Goal: Register for event/course

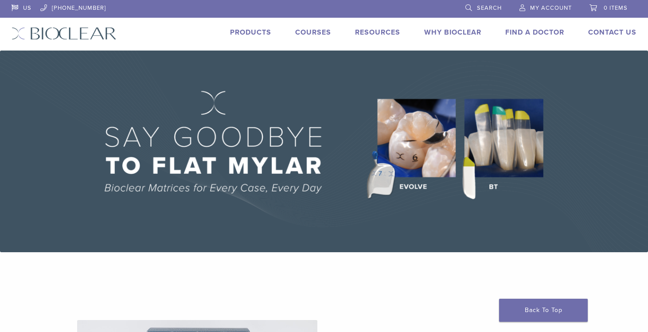
click at [255, 33] on link "Products" at bounding box center [250, 32] width 41 height 9
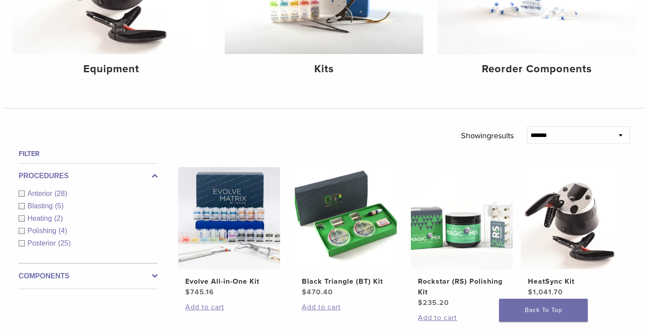
scroll to position [194, 0]
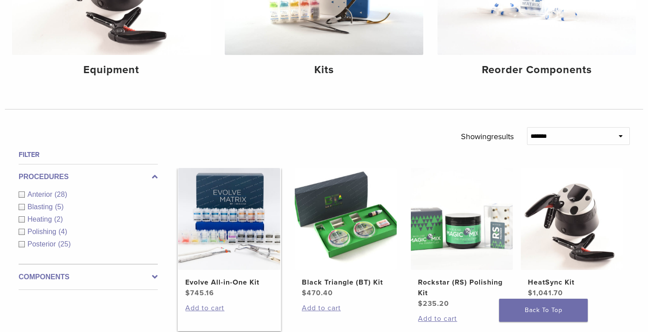
click at [248, 229] on img at bounding box center [229, 219] width 102 height 102
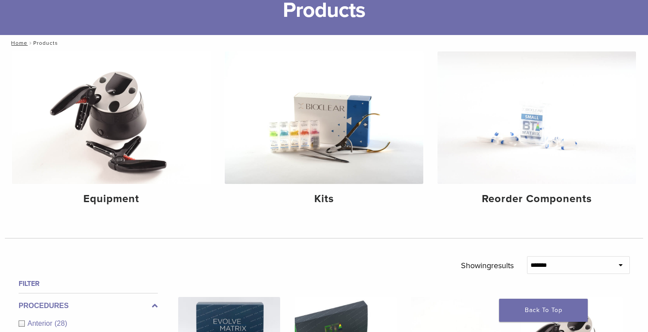
scroll to position [0, 0]
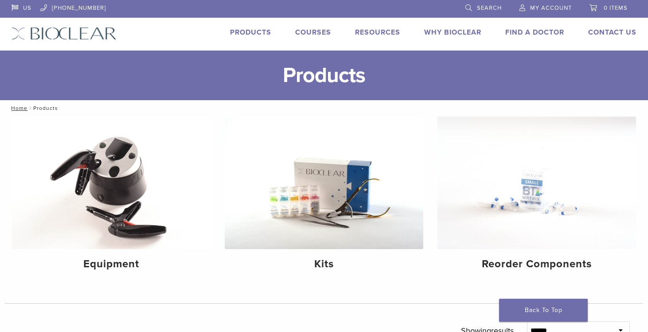
click at [315, 31] on link "Courses" at bounding box center [313, 32] width 36 height 9
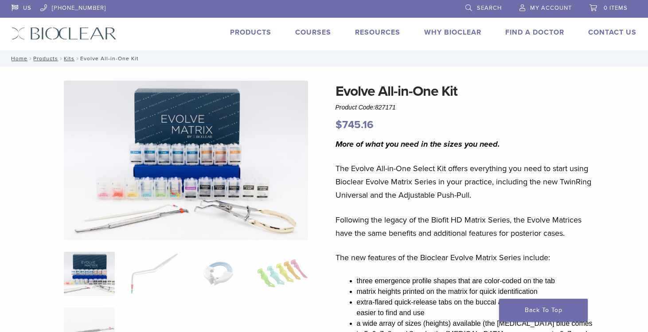
scroll to position [8, 0]
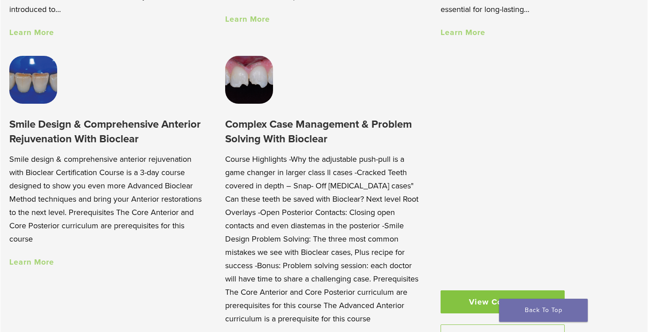
scroll to position [782, 0]
click at [41, 262] on link "Learn More" at bounding box center [31, 263] width 45 height 10
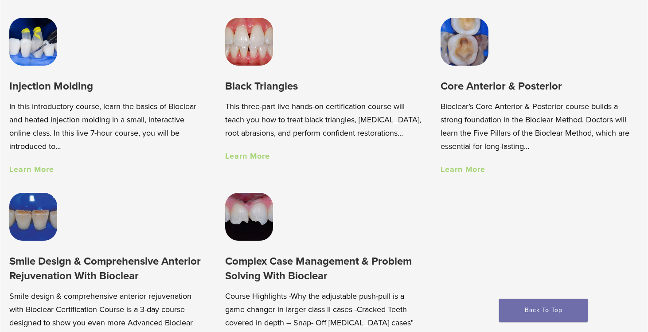
scroll to position [637, 0]
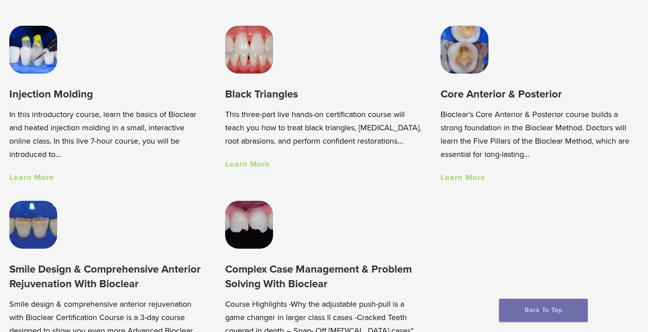
click at [473, 179] on link "Learn More" at bounding box center [463, 177] width 45 height 10
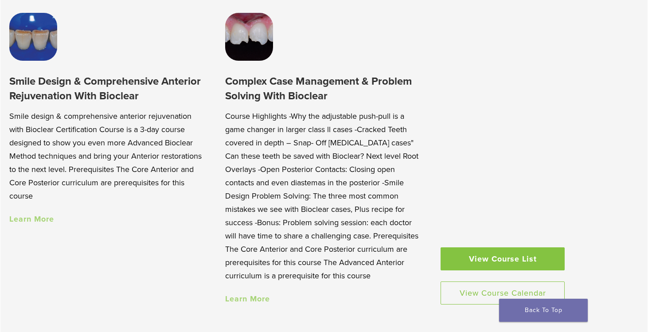
scroll to position [830, 0]
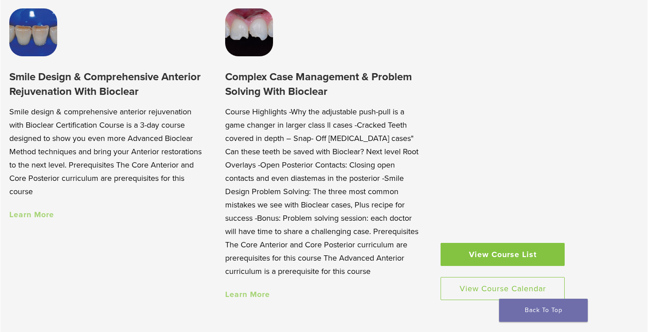
click at [257, 290] on link "Learn More" at bounding box center [247, 294] width 45 height 10
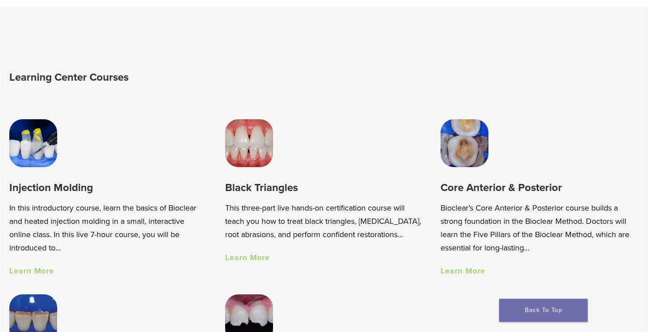
scroll to position [546, 0]
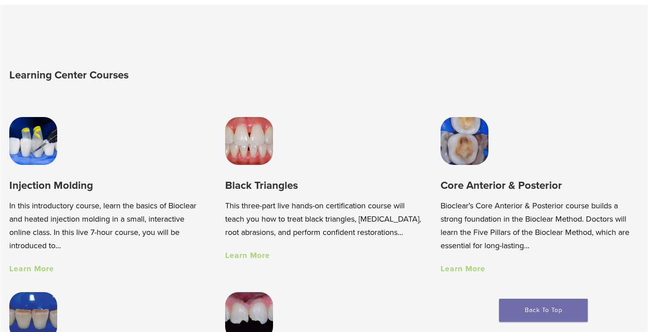
click at [473, 274] on div "Core Anterior & Posterior Bioclear’s Core Anterior & Posterior course builds a …" at bounding box center [540, 226] width 198 height 96
click at [470, 272] on link "Learn More" at bounding box center [463, 269] width 45 height 10
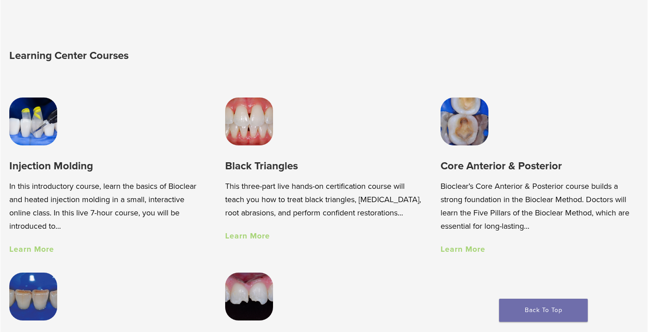
scroll to position [571, 0]
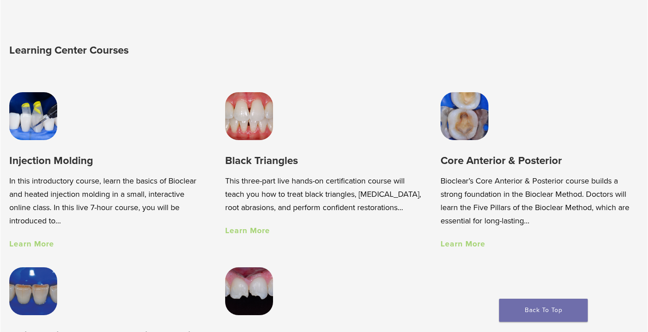
click at [42, 244] on link "Learn More" at bounding box center [31, 244] width 45 height 10
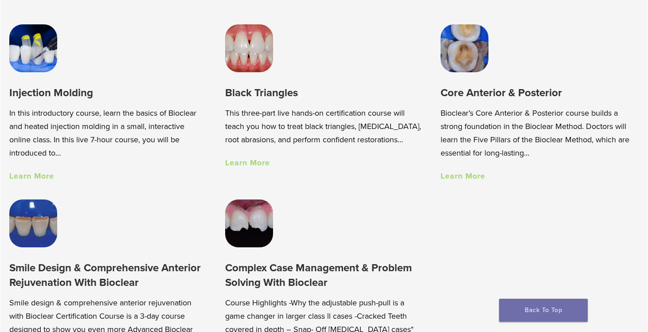
scroll to position [638, 0]
click at [472, 80] on div "Core Anterior & Posterior Bioclear’s Core Anterior & Posterior course builds a …" at bounding box center [540, 103] width 198 height 157
click at [474, 95] on h3 "Core Anterior & Posterior" at bounding box center [540, 93] width 198 height 15
click at [466, 179] on link "Learn More" at bounding box center [463, 177] width 45 height 10
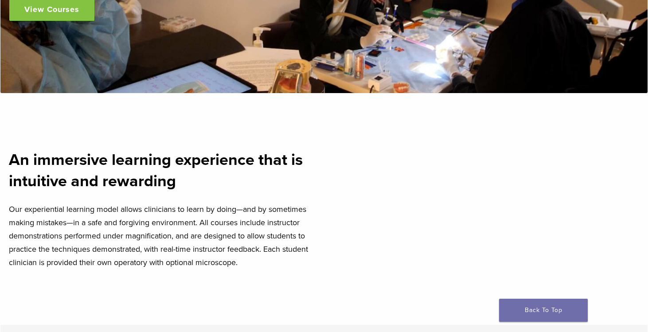
scroll to position [0, 0]
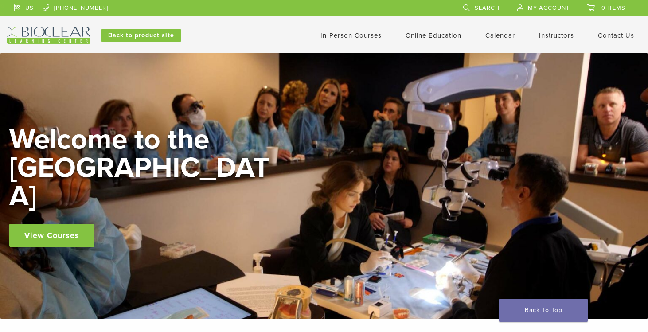
click at [63, 32] on img at bounding box center [48, 35] width 83 height 17
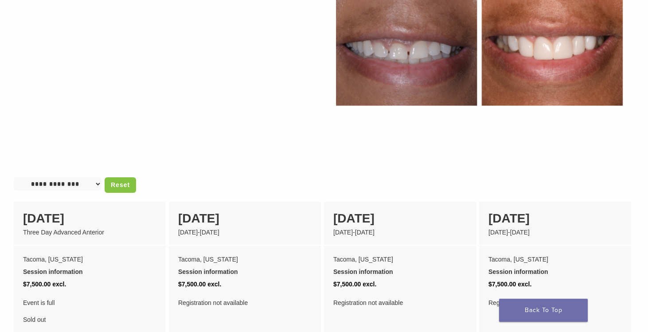
scroll to position [509, 0]
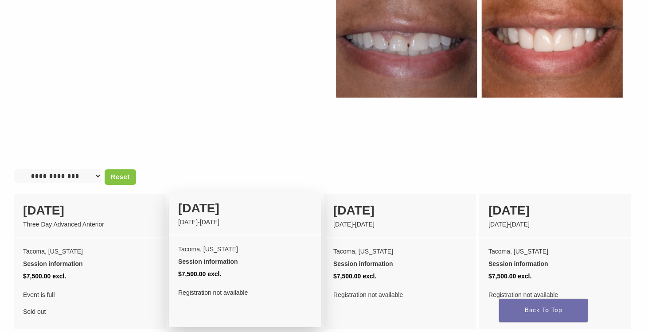
click at [252, 218] on div "March 19-21 2026" at bounding box center [244, 222] width 133 height 9
click at [223, 203] on div "19 March" at bounding box center [244, 208] width 133 height 19
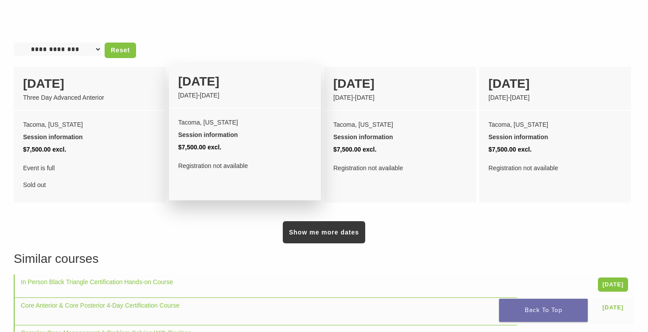
scroll to position [636, 0]
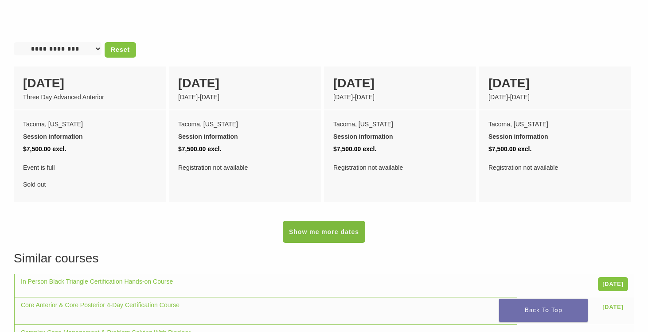
click at [314, 229] on link "Show me more dates" at bounding box center [324, 232] width 82 height 22
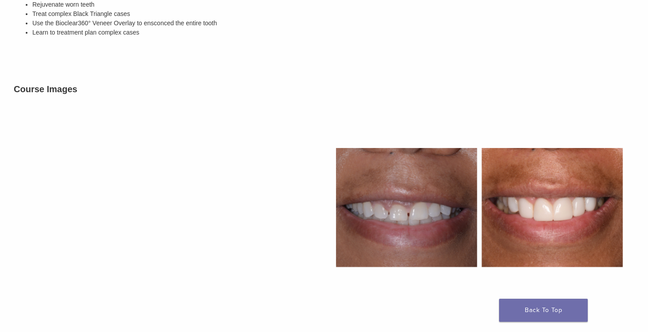
scroll to position [0, 0]
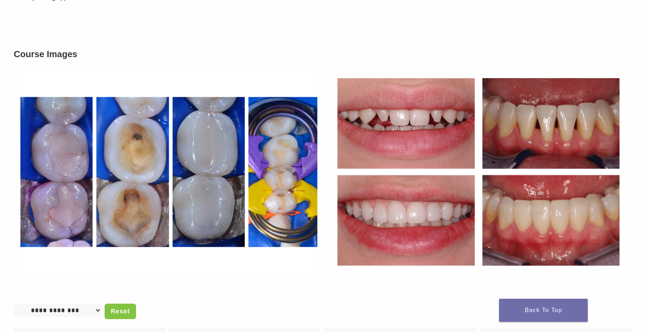
scroll to position [465, 0]
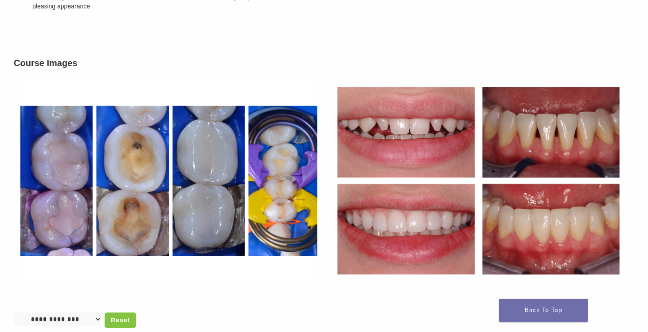
click at [71, 177] on img at bounding box center [169, 181] width 310 height 214
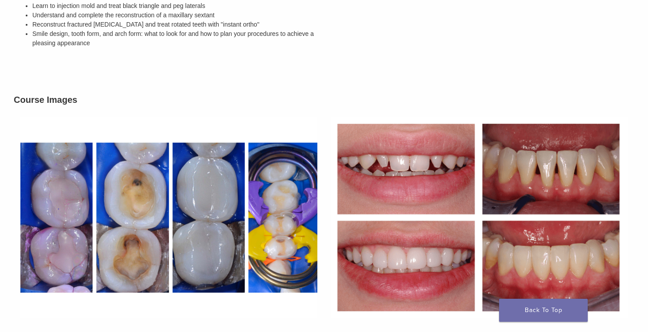
scroll to position [426, 0]
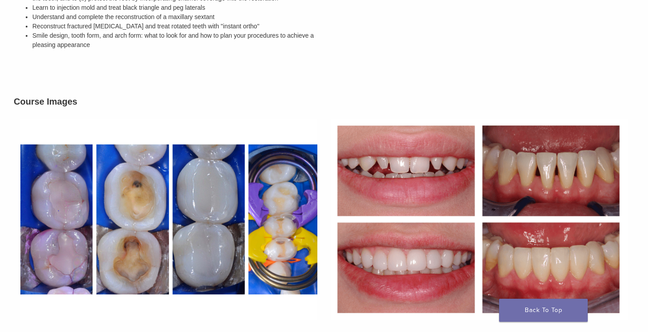
click at [319, 203] on img at bounding box center [169, 220] width 310 height 214
click at [298, 205] on img at bounding box center [169, 220] width 310 height 214
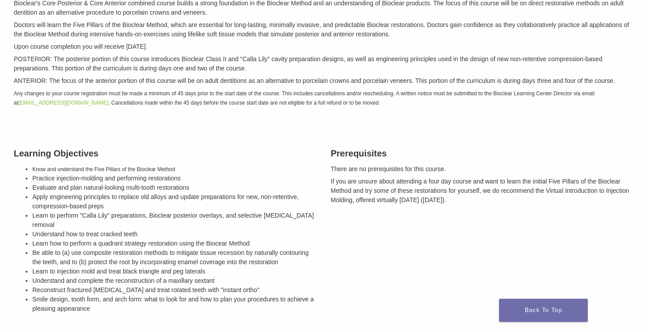
scroll to position [0, 0]
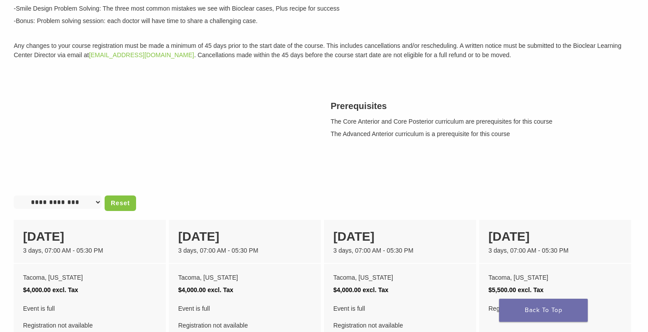
scroll to position [228, 0]
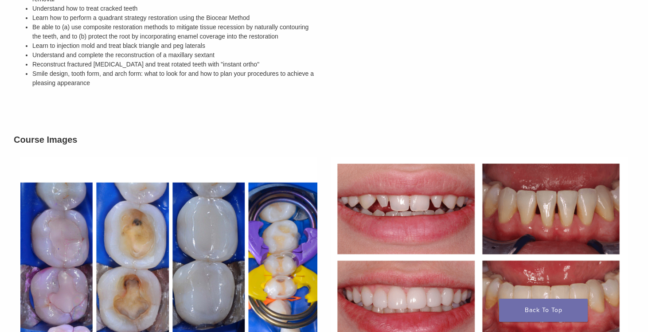
scroll to position [390, 0]
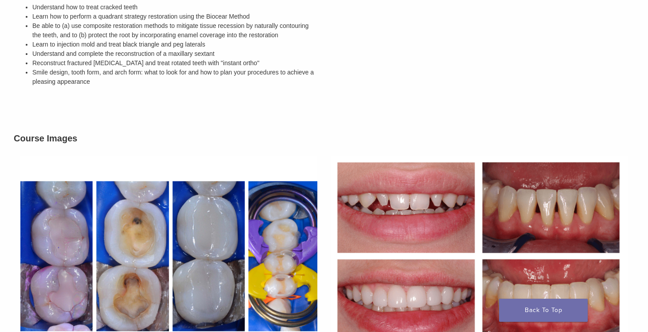
click at [392, 215] on img at bounding box center [479, 256] width 310 height 214
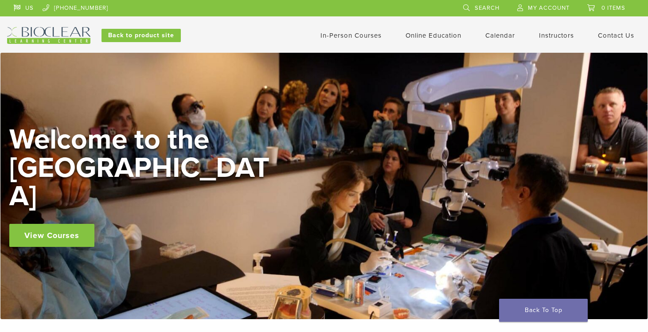
click at [351, 36] on link "In-Person Courses" at bounding box center [351, 35] width 61 height 8
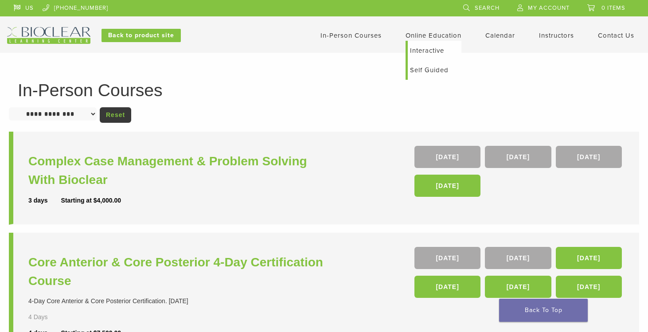
click at [422, 52] on link "Interactive" at bounding box center [435, 51] width 54 height 20
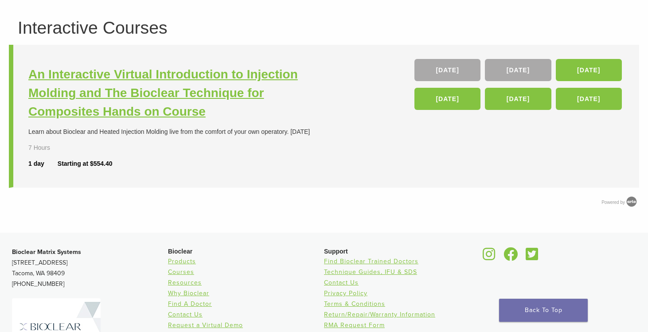
scroll to position [60, 0]
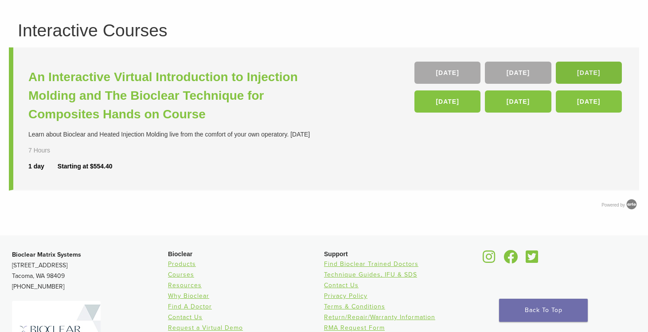
click at [588, 73] on link "[DATE]" at bounding box center [589, 73] width 66 height 22
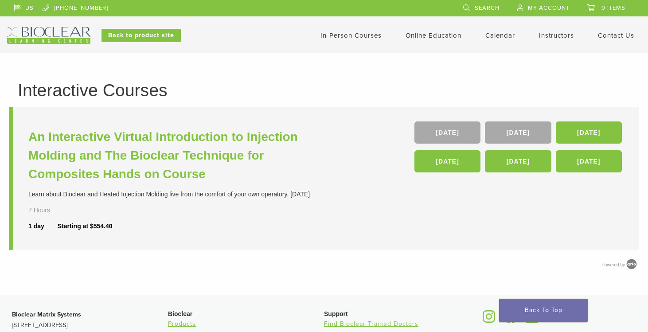
click at [75, 41] on img at bounding box center [48, 35] width 83 height 17
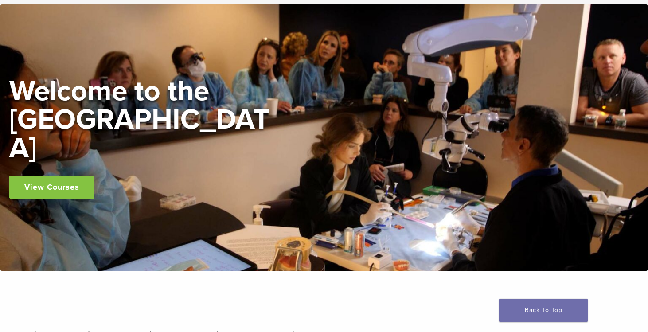
scroll to position [27, 0]
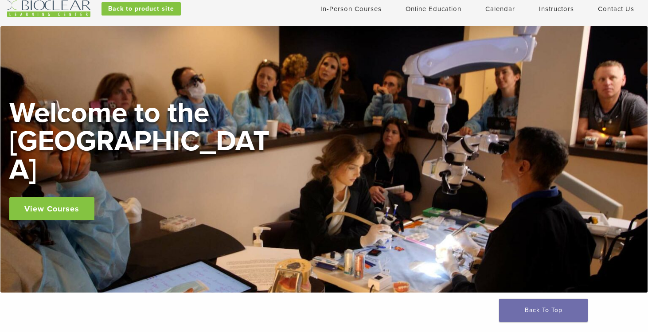
click at [53, 197] on link "View Courses" at bounding box center [51, 208] width 85 height 23
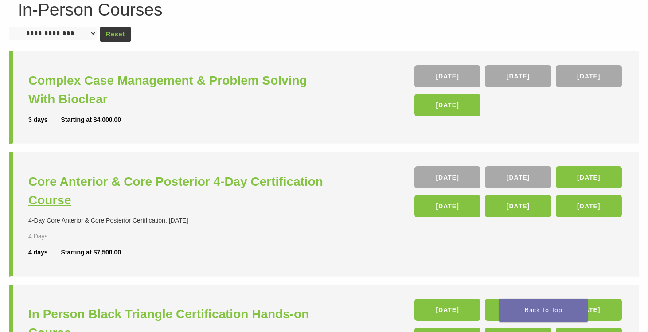
scroll to position [93, 0]
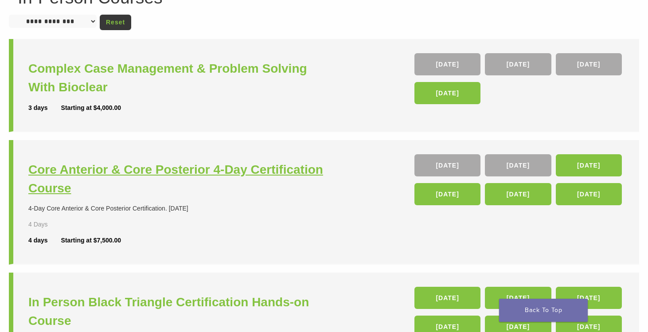
click at [249, 176] on h3 "Core Anterior & Core Posterior 4-Day Certification Course" at bounding box center [177, 178] width 298 height 37
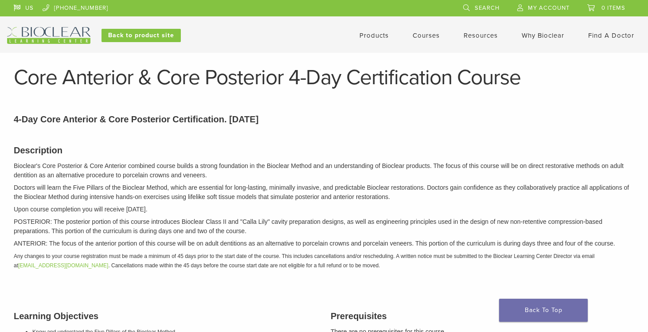
click at [57, 35] on img at bounding box center [48, 35] width 83 height 17
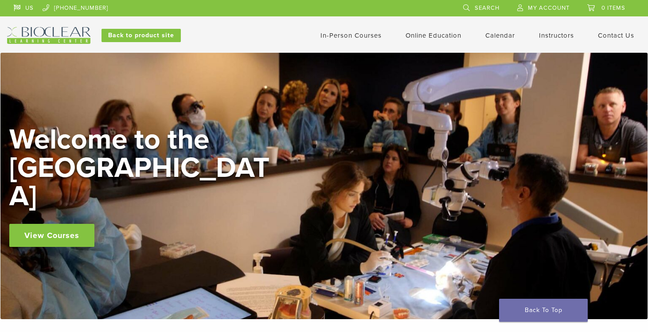
click at [23, 224] on link "View Courses" at bounding box center [51, 235] width 85 height 23
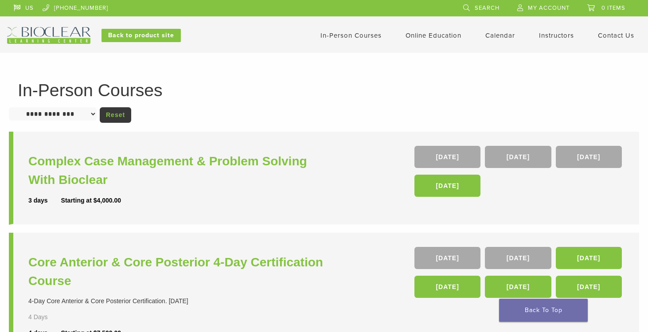
click at [57, 44] on header "US [PHONE_NUMBER] Search My Account 0 items Cart No products in the cart. Back …" at bounding box center [324, 26] width 648 height 53
click at [56, 33] on img at bounding box center [48, 35] width 83 height 17
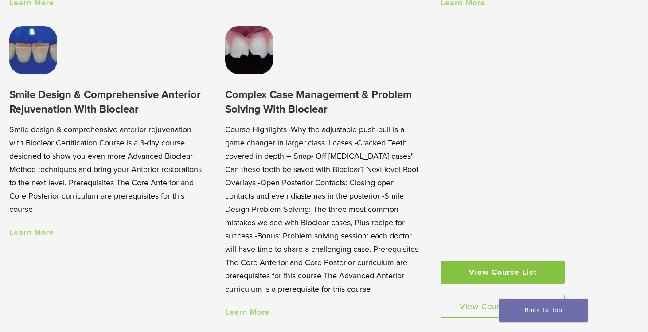
scroll to position [824, 0]
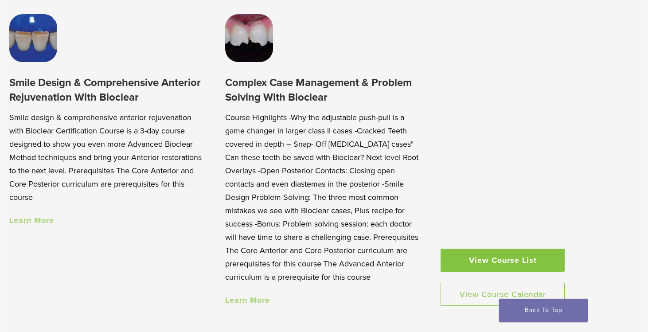
click at [255, 299] on link "Learn More" at bounding box center [247, 300] width 45 height 10
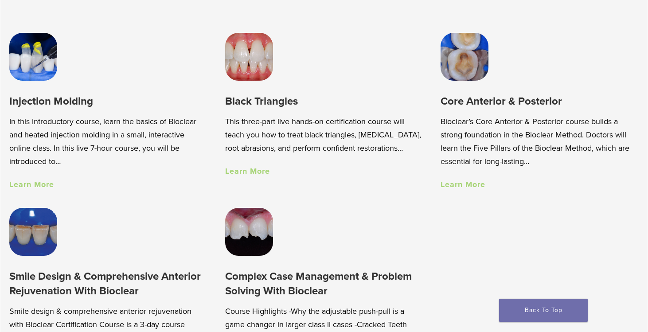
scroll to position [629, 0]
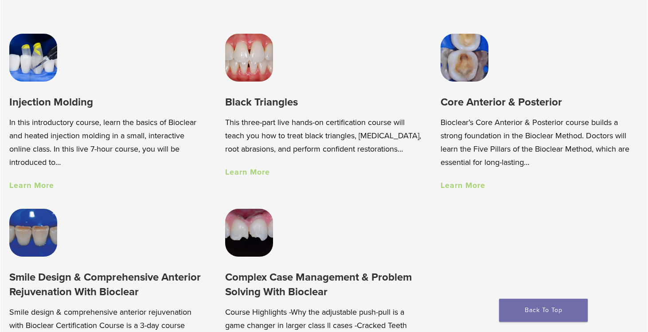
click at [248, 177] on link "Learn More" at bounding box center [247, 172] width 45 height 10
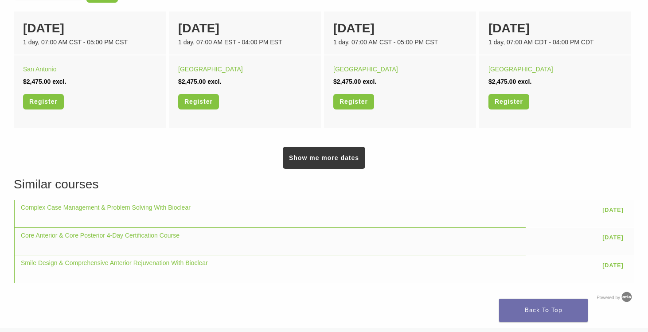
scroll to position [627, 0]
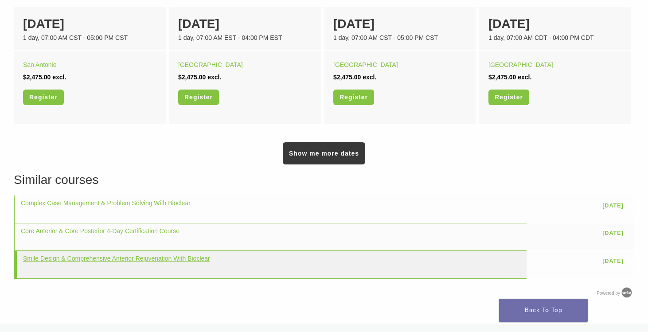
click at [199, 260] on link "Smile Design & Comprehensive Anterior Rejuvenation With Bioclear" at bounding box center [116, 258] width 187 height 7
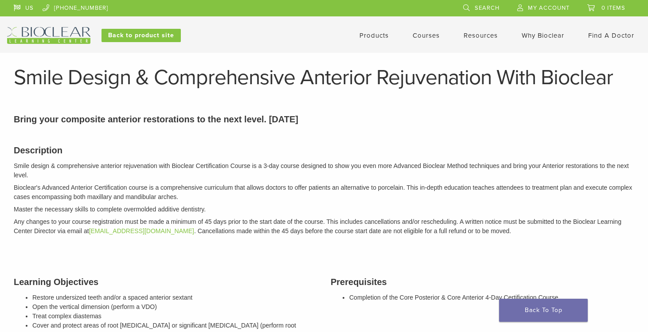
click at [55, 39] on img at bounding box center [48, 35] width 83 height 17
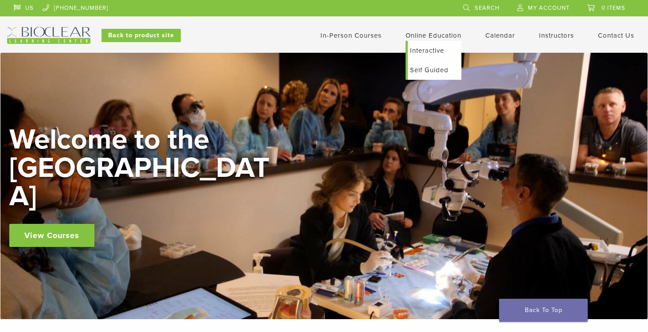
click at [426, 72] on link "Self Guided" at bounding box center [435, 70] width 54 height 20
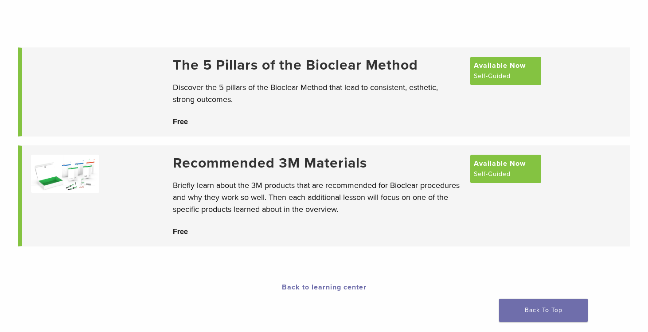
scroll to position [76, 0]
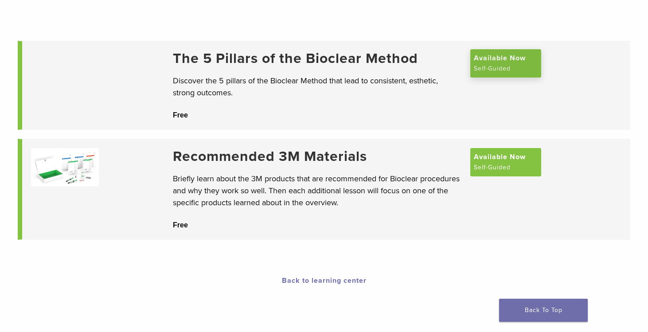
click at [501, 63] on span "Available Now" at bounding box center [500, 58] width 52 height 11
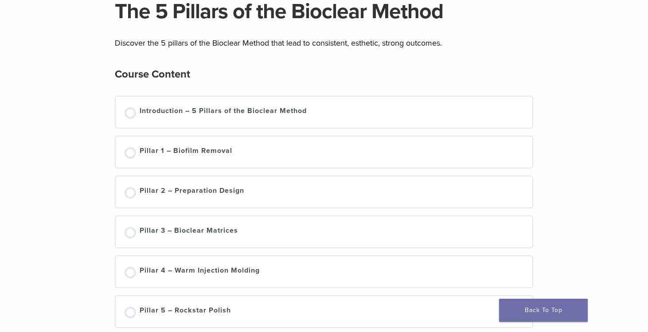
scroll to position [103, 0]
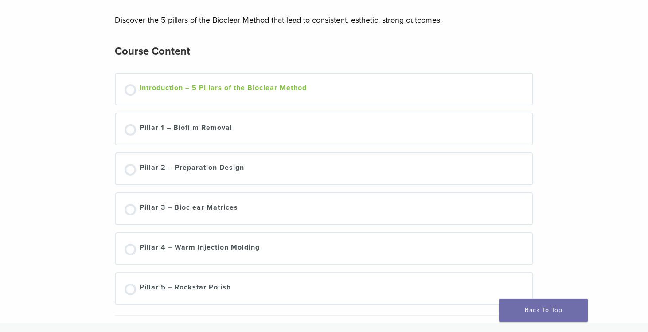
click at [254, 92] on div "Introduction – 5 Pillars of the Bioclear Method" at bounding box center [223, 88] width 167 height 13
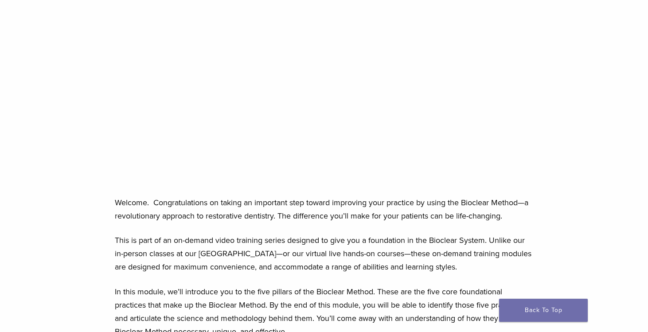
scroll to position [189, 0]
